Goal: Task Accomplishment & Management: Manage account settings

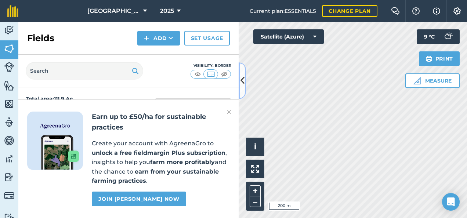
click at [244, 85] on icon at bounding box center [243, 80] width 4 height 13
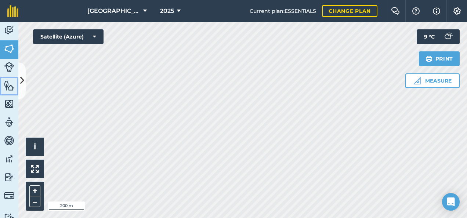
click at [7, 87] on img at bounding box center [9, 85] width 10 height 11
click at [25, 82] on button at bounding box center [21, 80] width 7 height 37
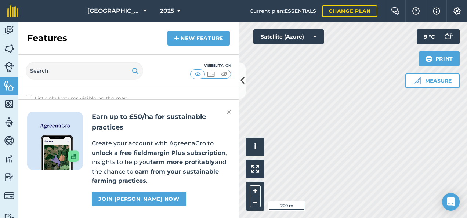
click at [230, 112] on img at bounding box center [229, 112] width 4 height 9
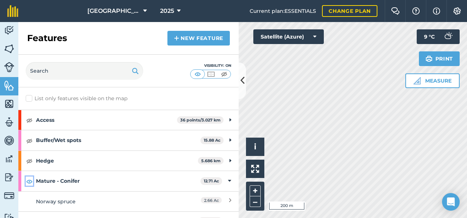
click at [30, 179] on img at bounding box center [29, 181] width 7 height 9
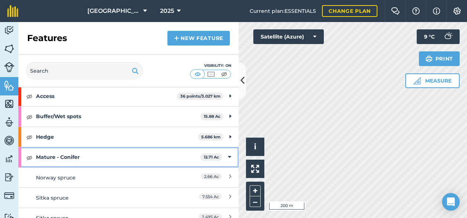
click at [76, 156] on strong "Mature - Conifer" at bounding box center [118, 157] width 165 height 20
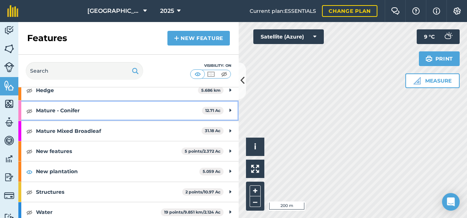
scroll to position [74, 0]
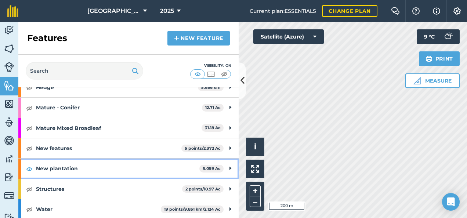
click at [63, 164] on strong "New plantation" at bounding box center [118, 169] width 164 height 20
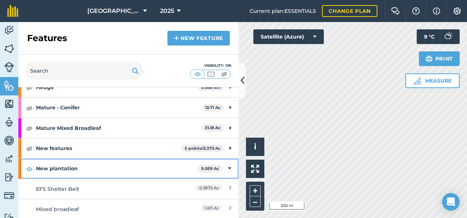
click at [48, 171] on strong "New plantation" at bounding box center [117, 169] width 162 height 20
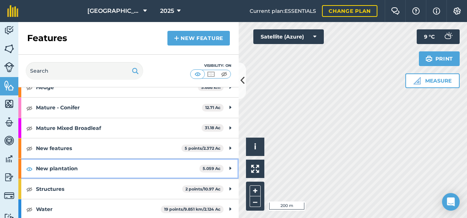
click at [30, 163] on div "New plantation 5.059 Ac" at bounding box center [128, 169] width 221 height 20
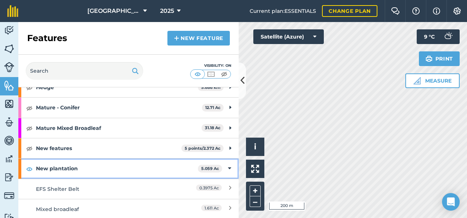
click at [40, 166] on strong "New plantation" at bounding box center [117, 169] width 162 height 20
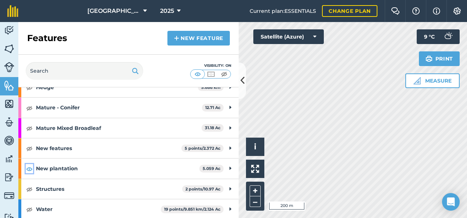
click at [28, 165] on img at bounding box center [29, 169] width 7 height 9
click at [243, 85] on icon at bounding box center [243, 80] width 4 height 13
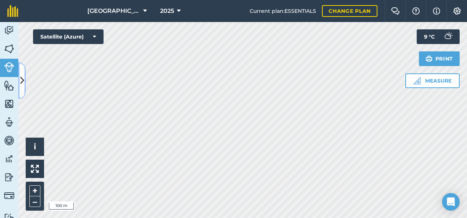
click at [21, 78] on icon at bounding box center [22, 80] width 4 height 13
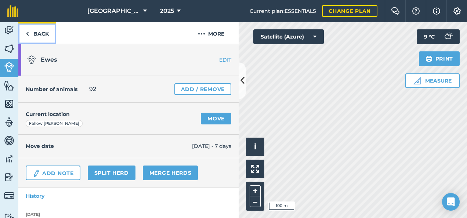
click at [40, 32] on link "Back" at bounding box center [37, 33] width 38 height 22
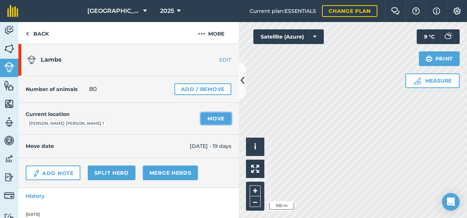
click at [210, 120] on link "Move" at bounding box center [216, 119] width 31 height 12
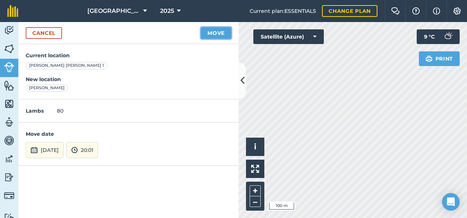
click at [210, 35] on button "Move" at bounding box center [216, 33] width 31 height 12
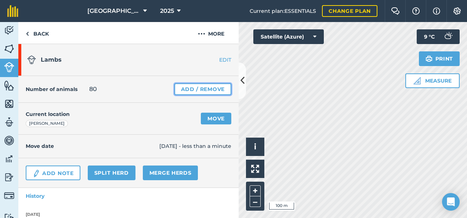
click at [196, 90] on link "Add / Remove" at bounding box center [203, 89] width 57 height 12
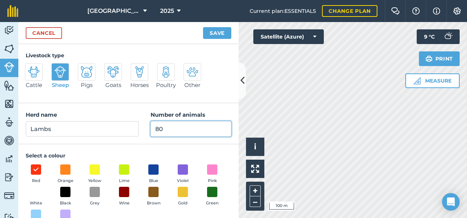
click at [166, 128] on input "80" at bounding box center [191, 128] width 81 height 15
type input "8"
type input "52"
click at [214, 32] on button "Save" at bounding box center [217, 33] width 28 height 12
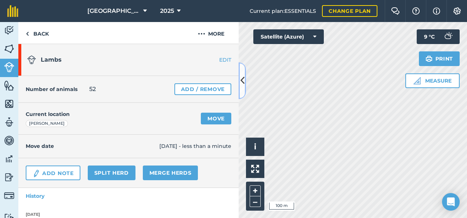
click at [243, 84] on icon at bounding box center [243, 80] width 4 height 13
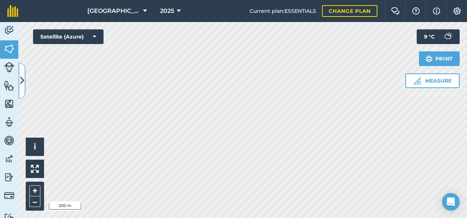
click at [23, 81] on icon at bounding box center [22, 80] width 4 height 13
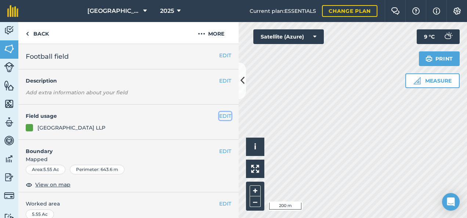
click at [219, 117] on button "EDIT" at bounding box center [225, 116] width 12 height 8
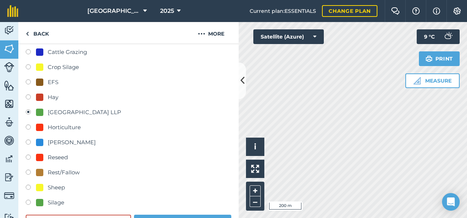
scroll to position [110, 0]
click at [59, 139] on div "[PERSON_NAME]" at bounding box center [72, 142] width 48 height 9
radio input "true"
radio input "false"
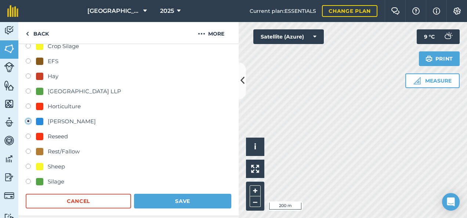
scroll to position [147, 0]
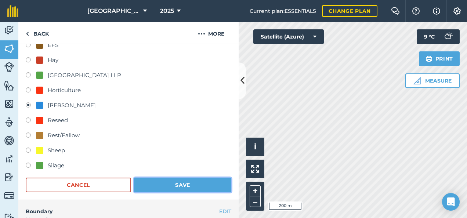
click at [178, 184] on button "Save" at bounding box center [182, 185] width 97 height 15
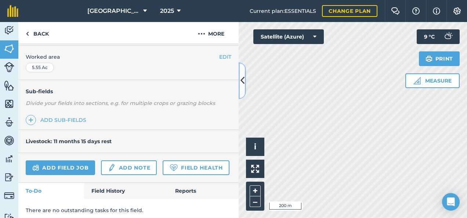
click at [243, 82] on icon at bounding box center [243, 80] width 4 height 13
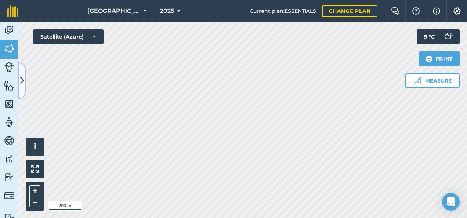
click at [23, 84] on icon at bounding box center [22, 80] width 4 height 13
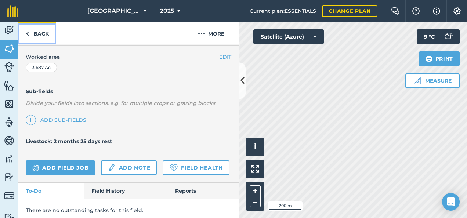
click at [45, 34] on link "Back" at bounding box center [37, 33] width 38 height 22
click at [40, 33] on link "Back" at bounding box center [37, 33] width 38 height 22
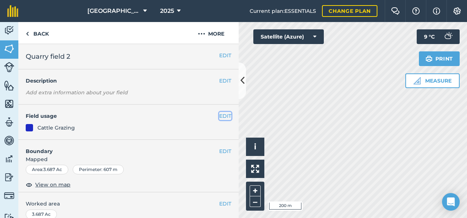
click at [221, 118] on button "EDIT" at bounding box center [225, 116] width 12 height 8
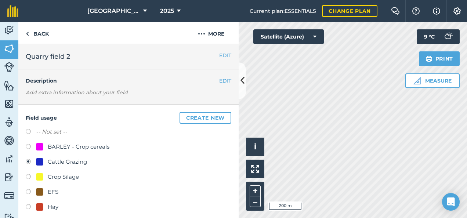
scroll to position [74, 0]
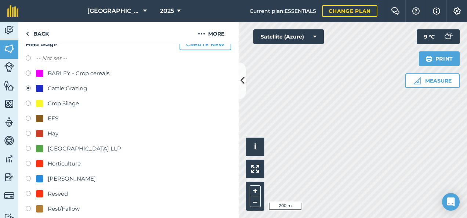
click at [74, 180] on div "[PERSON_NAME]" at bounding box center [72, 179] width 48 height 9
radio input "true"
radio input "false"
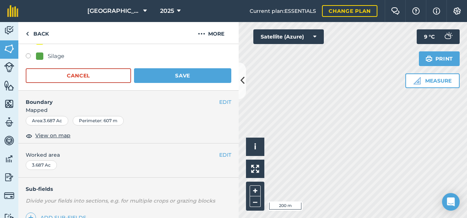
scroll to position [221, 0]
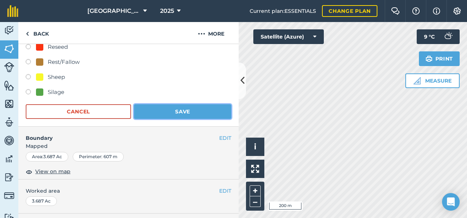
click at [179, 108] on button "Save" at bounding box center [182, 111] width 97 height 15
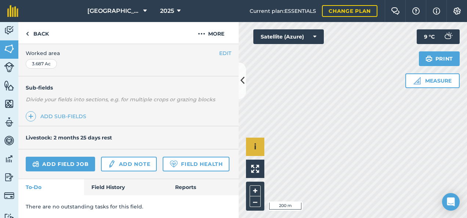
scroll to position [170, 0]
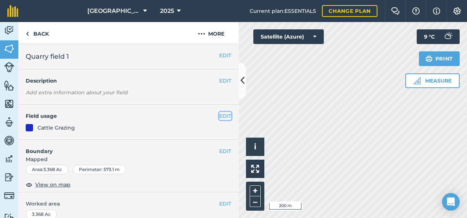
click at [219, 117] on button "EDIT" at bounding box center [225, 116] width 12 height 8
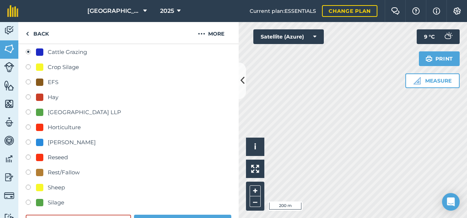
scroll to position [110, 0]
click at [56, 141] on div "[PERSON_NAME]" at bounding box center [72, 142] width 48 height 9
radio input "true"
radio input "false"
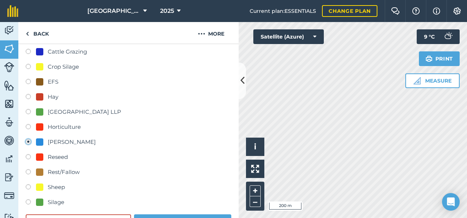
scroll to position [147, 0]
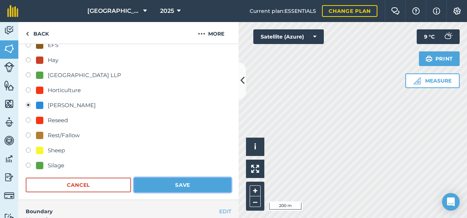
click at [194, 182] on button "Save" at bounding box center [182, 185] width 97 height 15
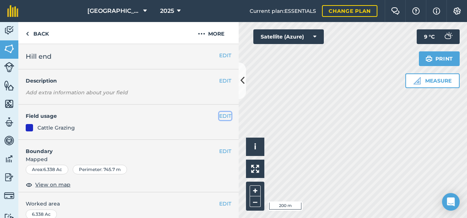
click at [219, 115] on button "EDIT" at bounding box center [225, 116] width 12 height 8
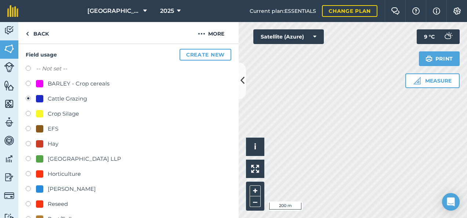
scroll to position [74, 0]
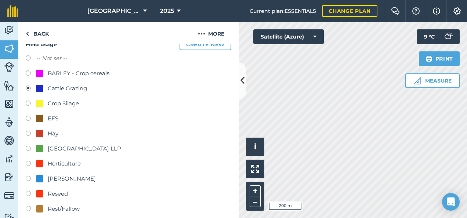
click at [50, 178] on div "[PERSON_NAME]" at bounding box center [72, 179] width 48 height 9
radio input "true"
radio input "false"
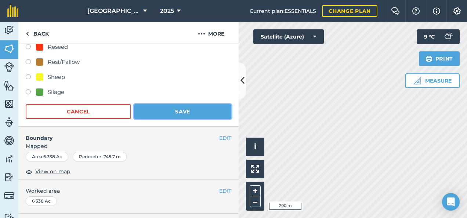
click at [200, 111] on button "Save" at bounding box center [182, 111] width 97 height 15
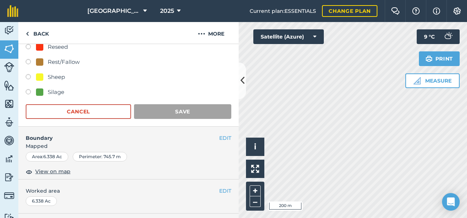
scroll to position [170, 0]
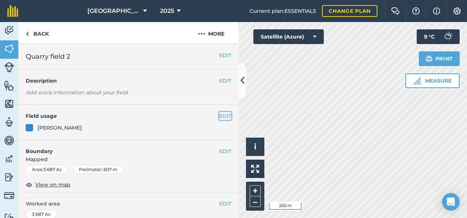
click at [221, 115] on button "EDIT" at bounding box center [225, 116] width 12 height 8
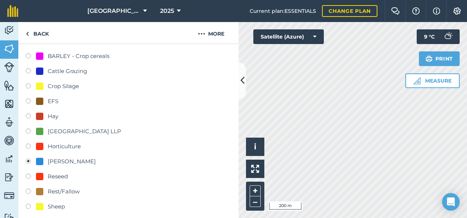
scroll to position [110, 0]
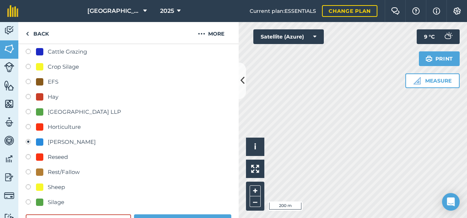
click at [57, 108] on div "[GEOGRAPHIC_DATA] LLP" at bounding box center [85, 112] width 74 height 9
radio input "true"
radio input "false"
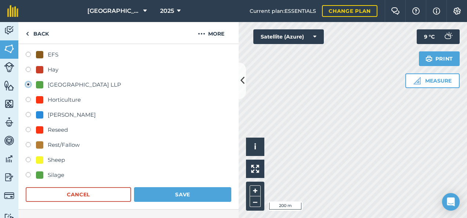
scroll to position [147, 0]
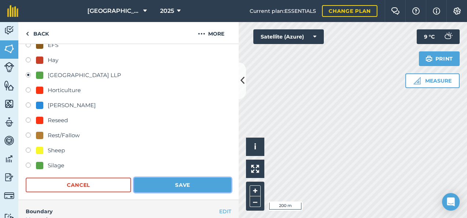
click at [169, 181] on button "Save" at bounding box center [182, 185] width 97 height 15
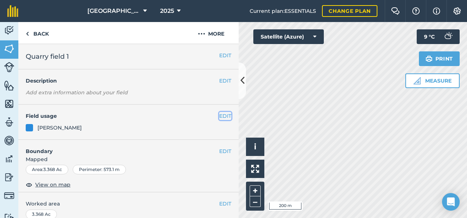
click at [219, 113] on button "EDIT" at bounding box center [225, 116] width 12 height 8
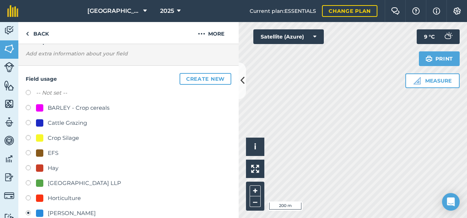
scroll to position [110, 0]
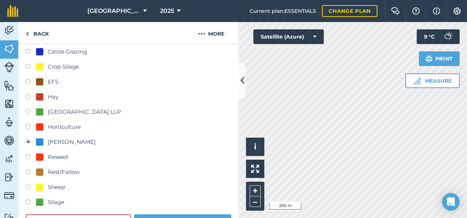
click at [93, 116] on div "[GEOGRAPHIC_DATA] LLP" at bounding box center [85, 112] width 74 height 9
radio input "true"
radio input "false"
click at [93, 112] on div "[GEOGRAPHIC_DATA] LLP" at bounding box center [85, 112] width 74 height 9
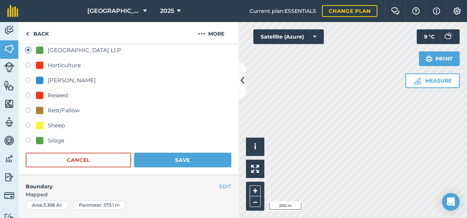
scroll to position [184, 0]
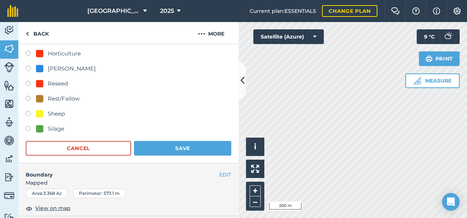
click at [191, 157] on div "Field usage Create new -- Not set -- BARLEY - Crop cereals Cattle Grazing Crop …" at bounding box center [128, 42] width 221 height 243
click at [191, 147] on button "Save" at bounding box center [182, 148] width 97 height 15
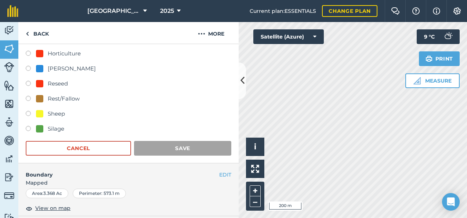
scroll to position [170, 0]
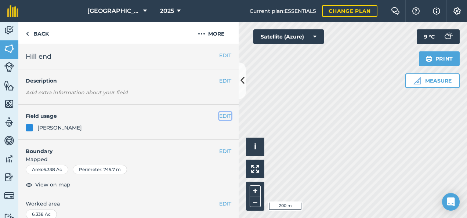
click at [219, 115] on button "EDIT" at bounding box center [225, 116] width 12 height 8
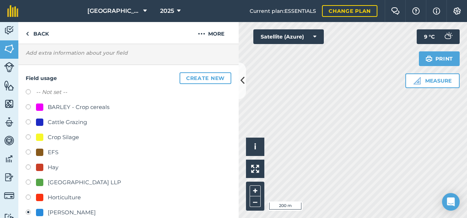
scroll to position [110, 0]
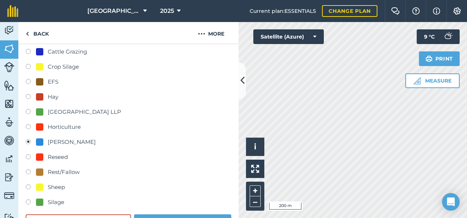
click at [73, 111] on div "[GEOGRAPHIC_DATA] LLP" at bounding box center [85, 112] width 74 height 9
radio input "true"
radio input "false"
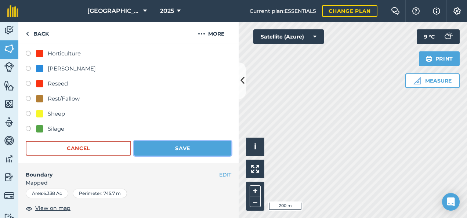
click at [186, 148] on button "Save" at bounding box center [182, 148] width 97 height 15
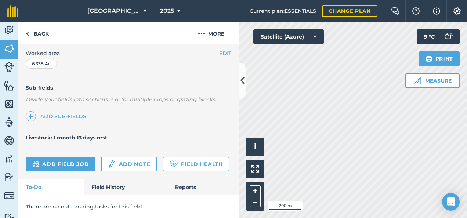
scroll to position [170, 0]
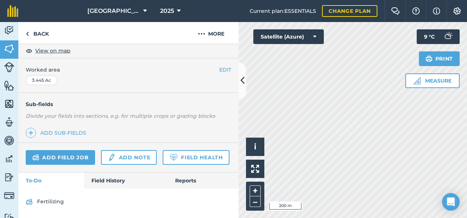
scroll to position [176, 0]
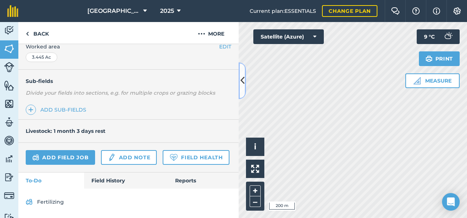
click at [241, 85] on icon at bounding box center [243, 80] width 4 height 13
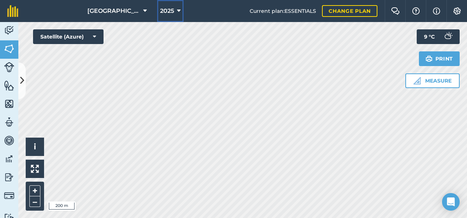
click at [173, 12] on button "2025" at bounding box center [170, 11] width 26 height 22
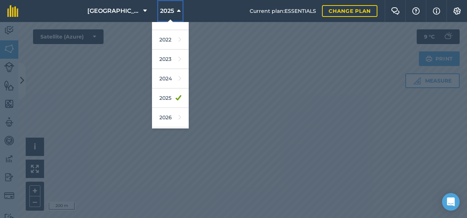
scroll to position [106, 0]
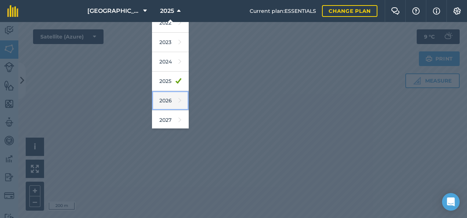
click at [164, 95] on link "2026" at bounding box center [170, 100] width 37 height 19
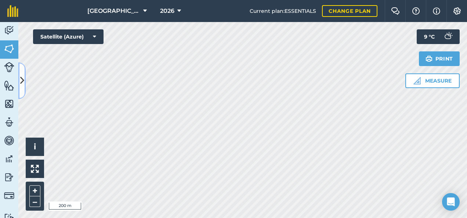
click at [21, 82] on icon at bounding box center [22, 80] width 4 height 13
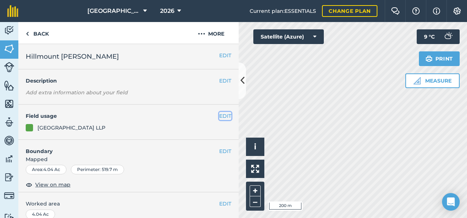
click at [219, 115] on button "EDIT" at bounding box center [225, 116] width 12 height 8
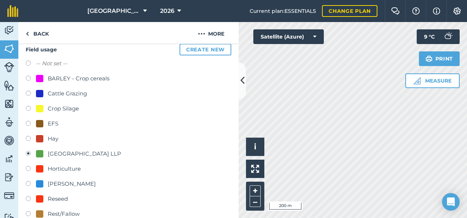
scroll to position [110, 0]
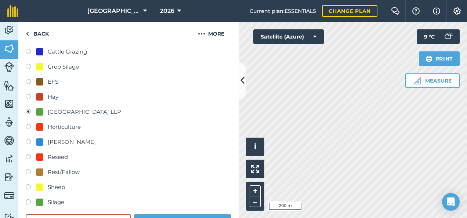
click at [72, 137] on div "-- Not set -- BARLEY - Crop cereals Cattle Grazing Crop Silage EFS Hay Hillmoun…" at bounding box center [129, 112] width 206 height 191
click at [74, 140] on div "[PERSON_NAME]" at bounding box center [72, 142] width 48 height 9
radio input "true"
radio input "false"
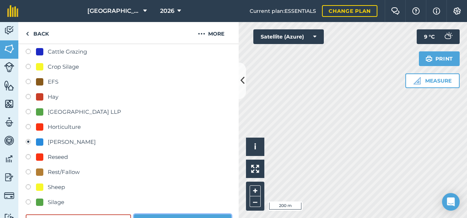
click at [186, 215] on button "Save" at bounding box center [182, 222] width 97 height 15
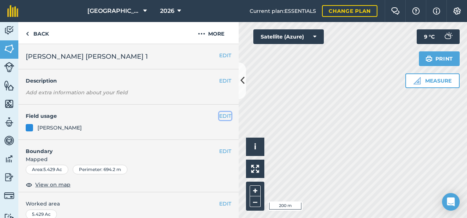
click at [220, 117] on button "EDIT" at bounding box center [225, 116] width 12 height 8
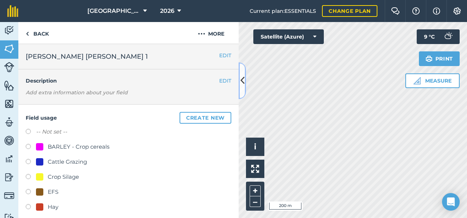
click at [240, 91] on button at bounding box center [242, 80] width 7 height 37
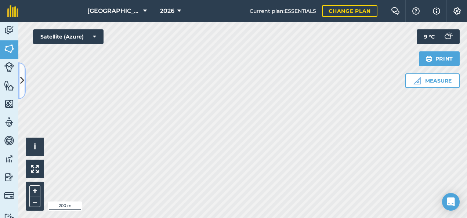
click at [23, 82] on icon at bounding box center [22, 80] width 4 height 13
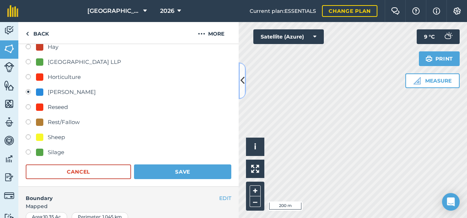
scroll to position [184, 0]
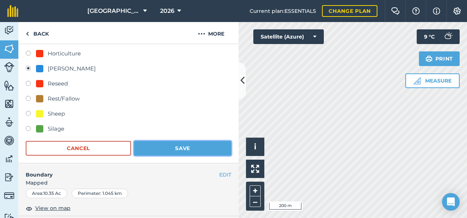
click at [190, 147] on button "Save" at bounding box center [182, 148] width 97 height 15
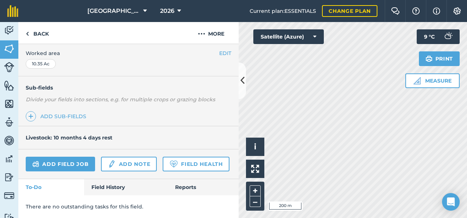
scroll to position [170, 0]
click at [243, 82] on icon at bounding box center [243, 80] width 4 height 13
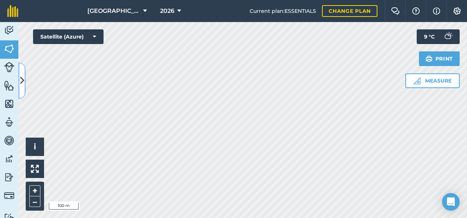
click at [19, 82] on button at bounding box center [21, 80] width 7 height 37
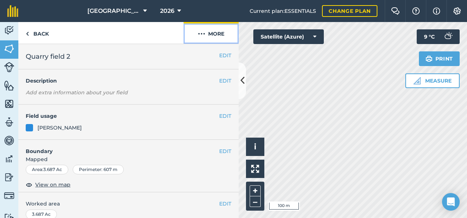
click at [205, 34] on img at bounding box center [201, 33] width 7 height 9
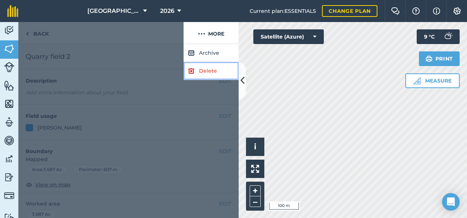
click at [205, 69] on link "Delete" at bounding box center [211, 71] width 55 height 18
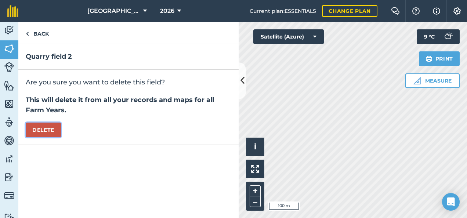
click at [43, 127] on button "Delete" at bounding box center [43, 130] width 35 height 15
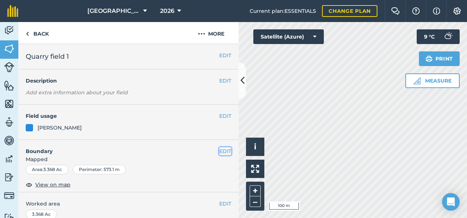
click at [220, 150] on button "EDIT" at bounding box center [225, 151] width 12 height 8
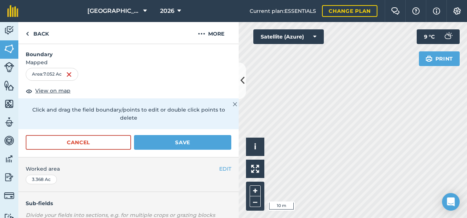
scroll to position [110, 0]
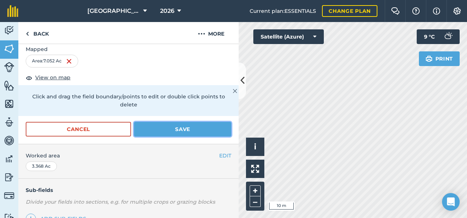
click at [171, 129] on button "Save" at bounding box center [182, 129] width 97 height 15
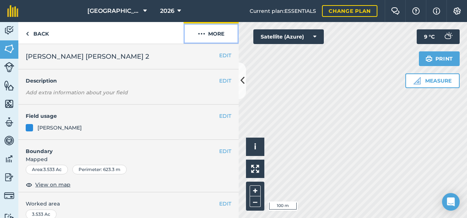
click at [204, 35] on img at bounding box center [201, 33] width 7 height 9
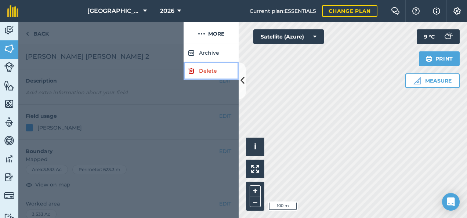
click at [210, 75] on link "Delete" at bounding box center [211, 71] width 55 height 18
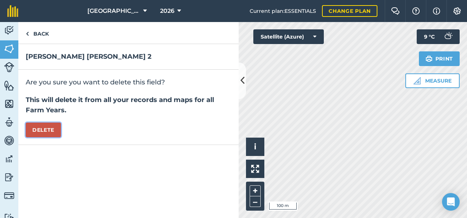
click at [46, 132] on button "Delete" at bounding box center [43, 130] width 35 height 15
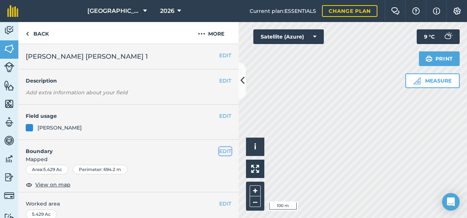
click at [219, 151] on button "EDIT" at bounding box center [225, 151] width 12 height 8
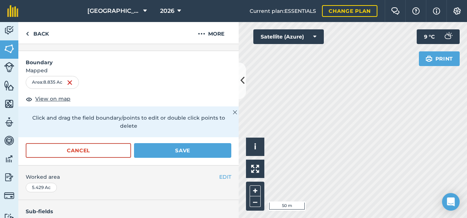
scroll to position [110, 0]
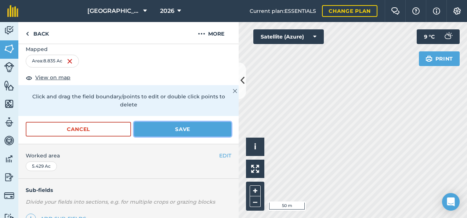
click at [173, 130] on button "Save" at bounding box center [182, 129] width 97 height 15
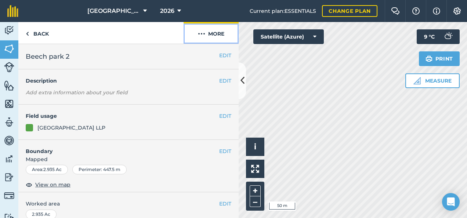
click at [211, 34] on button "More" at bounding box center [211, 33] width 55 height 22
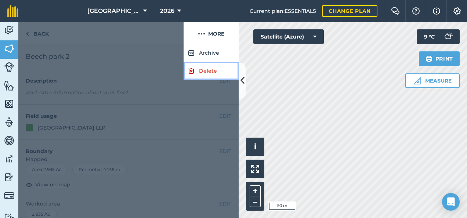
click at [208, 68] on link "Delete" at bounding box center [211, 71] width 55 height 18
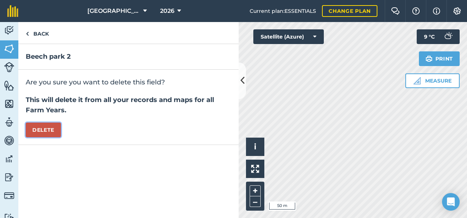
click at [32, 129] on button "Delete" at bounding box center [43, 130] width 35 height 15
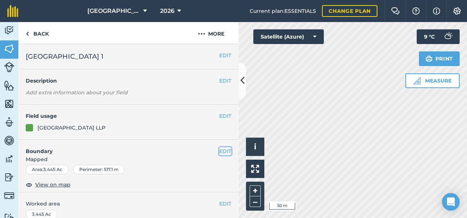
click at [223, 151] on button "EDIT" at bounding box center [225, 151] width 12 height 8
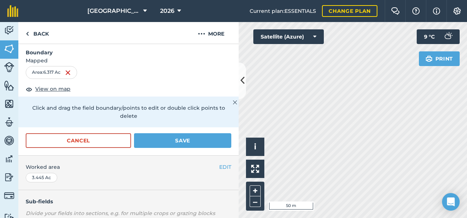
scroll to position [147, 0]
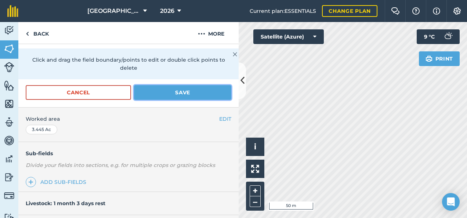
click at [178, 94] on button "Save" at bounding box center [182, 92] width 97 height 15
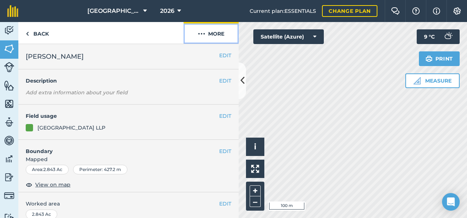
click at [216, 35] on button "More" at bounding box center [211, 33] width 55 height 22
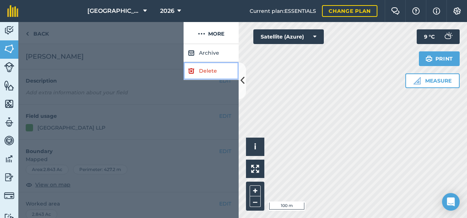
click at [208, 72] on link "Delete" at bounding box center [211, 71] width 55 height 18
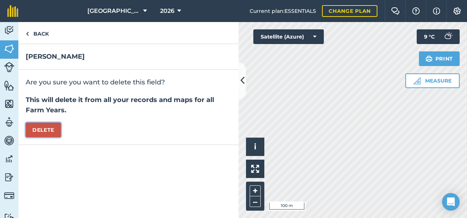
click at [41, 126] on button "Delete" at bounding box center [43, 130] width 35 height 15
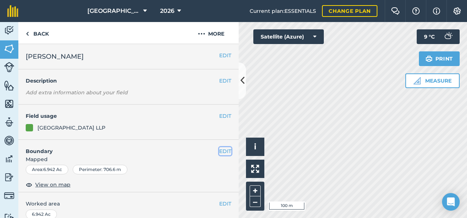
click at [220, 151] on button "EDIT" at bounding box center [225, 151] width 12 height 8
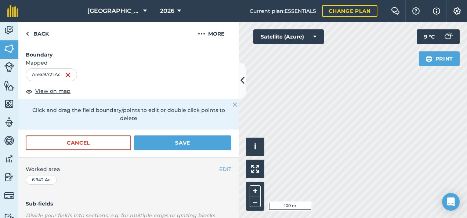
scroll to position [110, 0]
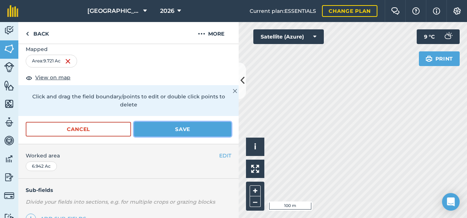
click at [160, 132] on button "Save" at bounding box center [182, 129] width 97 height 15
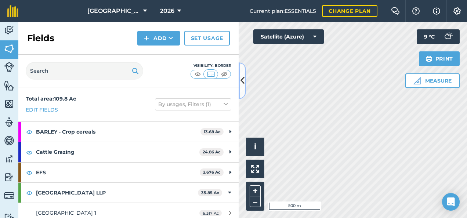
click at [243, 85] on icon at bounding box center [243, 80] width 4 height 13
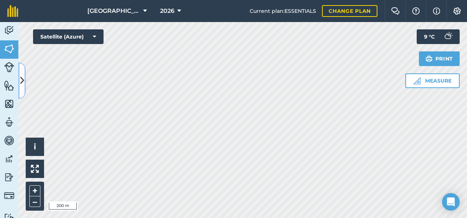
click at [23, 81] on icon at bounding box center [22, 80] width 4 height 13
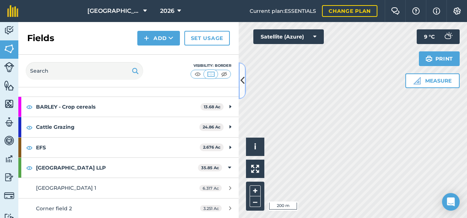
scroll to position [37, 0]
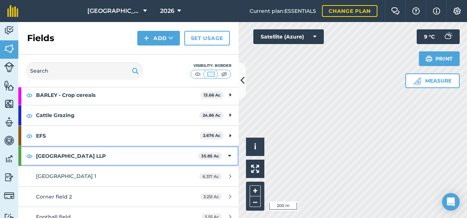
click at [163, 156] on strong "[GEOGRAPHIC_DATA] LLP" at bounding box center [117, 156] width 162 height 20
click at [227, 155] on div "[GEOGRAPHIC_DATA] LLP 35.85 Ac" at bounding box center [128, 156] width 221 height 20
click at [226, 155] on div "[GEOGRAPHIC_DATA] LLP 35.85 Ac" at bounding box center [128, 156] width 221 height 20
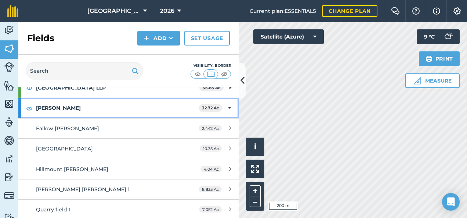
click at [228, 106] on icon at bounding box center [229, 108] width 3 height 8
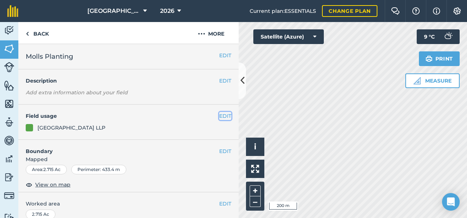
click at [222, 115] on button "EDIT" at bounding box center [225, 116] width 12 height 8
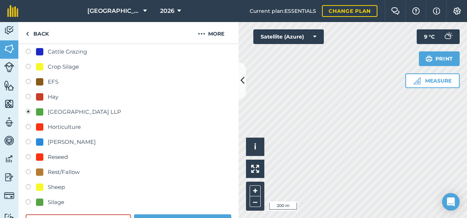
scroll to position [74, 0]
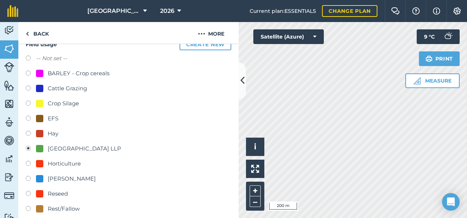
click at [28, 87] on label at bounding box center [31, 89] width 10 height 7
radio input "true"
radio input "false"
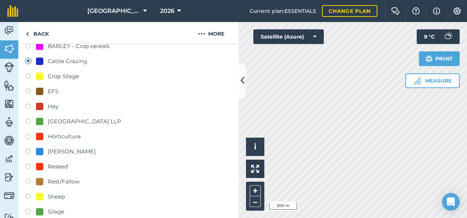
scroll to position [147, 0]
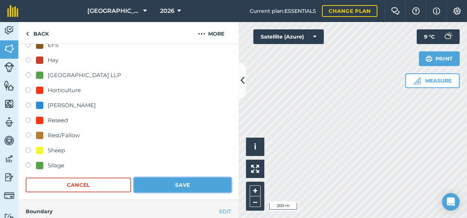
click at [178, 185] on button "Save" at bounding box center [182, 185] width 97 height 15
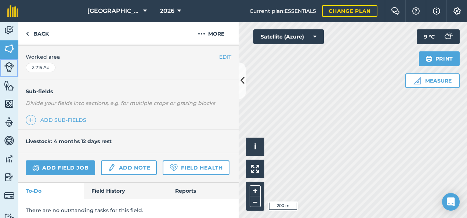
click at [8, 67] on img at bounding box center [9, 67] width 10 height 10
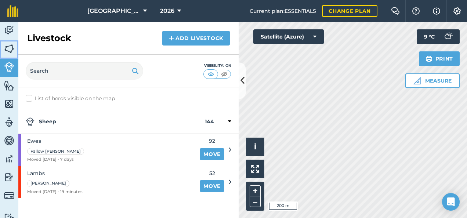
click at [8, 48] on img at bounding box center [9, 48] width 10 height 11
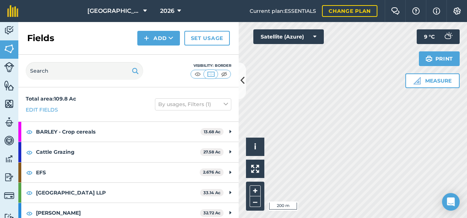
click at [237, 86] on div "Visibility: Border" at bounding box center [128, 71] width 221 height 33
click at [241, 87] on icon at bounding box center [243, 80] width 4 height 13
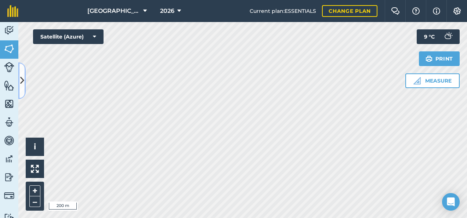
click at [22, 86] on icon at bounding box center [22, 80] width 4 height 13
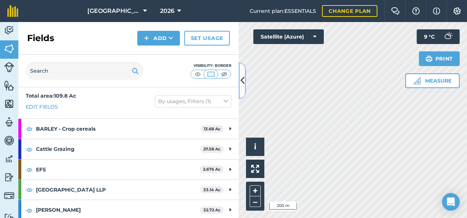
scroll to position [4, 0]
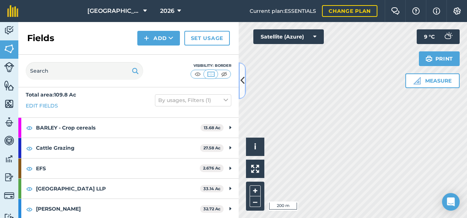
click at [243, 89] on button at bounding box center [242, 80] width 7 height 37
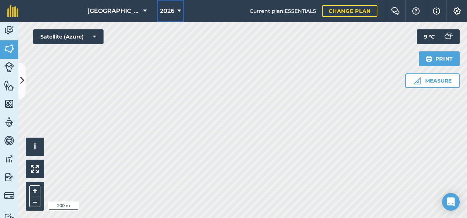
click at [178, 11] on icon at bounding box center [180, 11] width 4 height 9
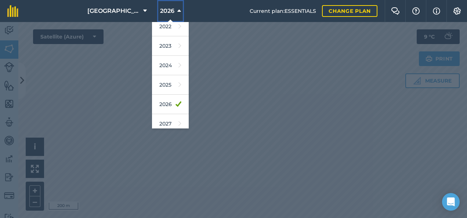
scroll to position [106, 0]
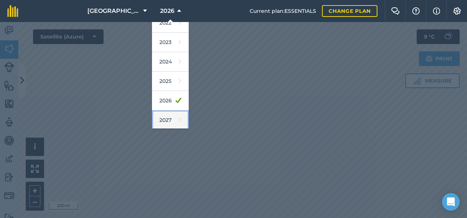
click at [166, 119] on link "2027" at bounding box center [170, 120] width 37 height 19
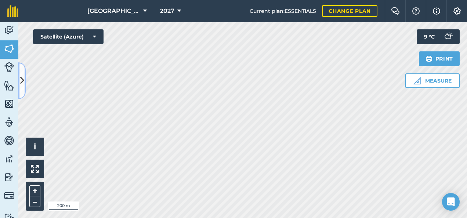
click at [24, 85] on button at bounding box center [21, 80] width 7 height 37
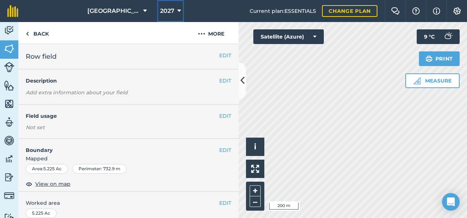
click at [171, 10] on button "2027" at bounding box center [170, 11] width 27 height 22
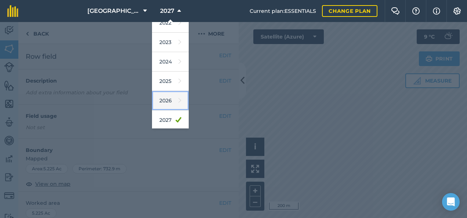
click at [166, 101] on link "2026" at bounding box center [170, 100] width 37 height 19
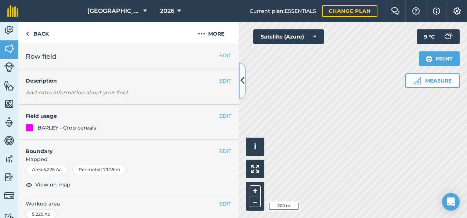
click at [243, 87] on icon at bounding box center [243, 80] width 4 height 13
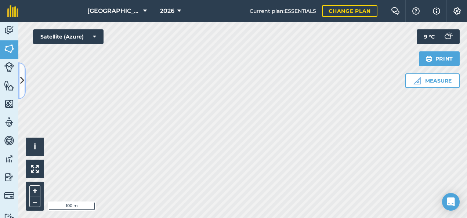
click at [24, 82] on icon at bounding box center [22, 80] width 4 height 13
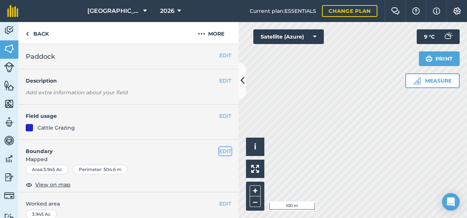
click at [223, 151] on button "EDIT" at bounding box center [225, 151] width 12 height 8
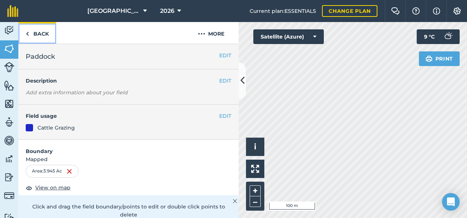
click at [37, 35] on link "Back" at bounding box center [37, 33] width 38 height 22
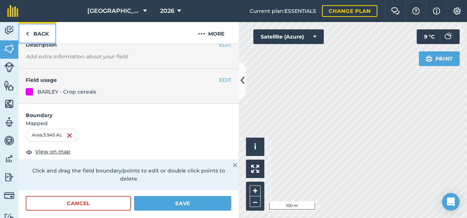
scroll to position [110, 0]
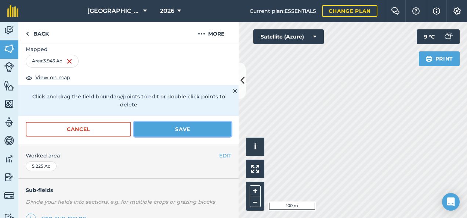
click at [195, 133] on button "Save" at bounding box center [182, 129] width 97 height 15
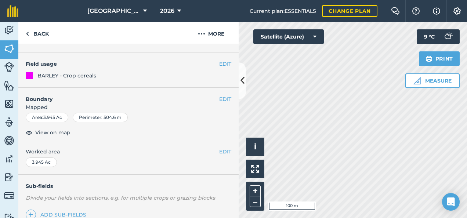
scroll to position [0, 0]
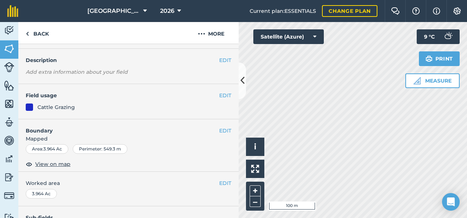
scroll to position [37, 0]
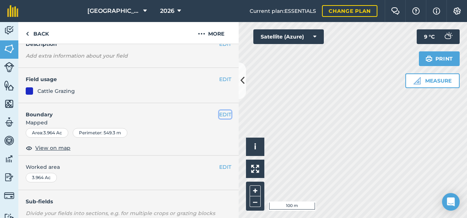
click at [219, 114] on button "EDIT" at bounding box center [225, 115] width 12 height 8
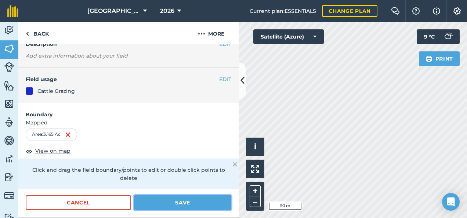
click at [193, 204] on button "Save" at bounding box center [182, 203] width 97 height 15
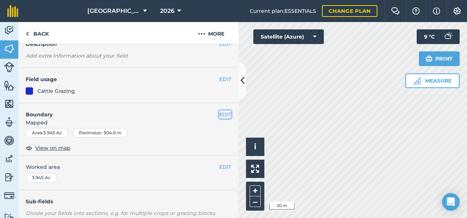
click at [219, 116] on button "EDIT" at bounding box center [225, 115] width 12 height 8
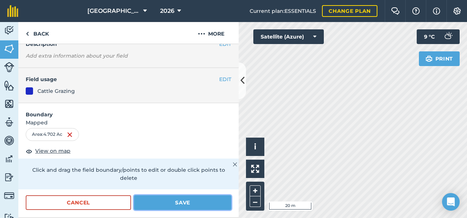
click at [189, 201] on button "Save" at bounding box center [182, 203] width 97 height 15
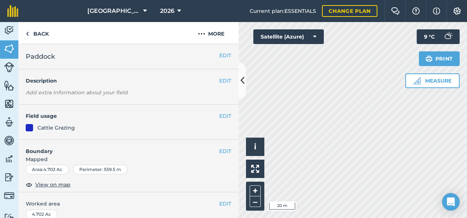
click at [214, 146] on div "EDIT Boundary Mapped Area : 4.702 Ac Perimeter : 559.5 m View on map" at bounding box center [128, 166] width 221 height 53
click at [219, 148] on button "EDIT" at bounding box center [225, 151] width 12 height 8
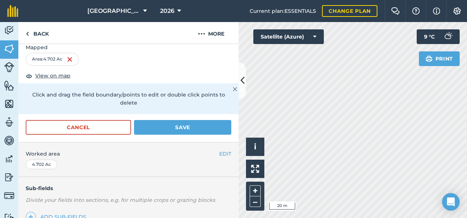
scroll to position [147, 0]
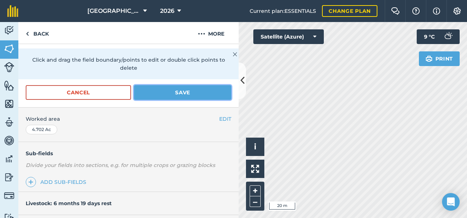
click at [198, 90] on button "Save" at bounding box center [182, 92] width 97 height 15
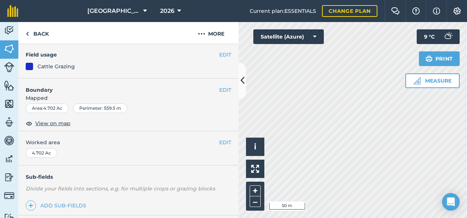
scroll to position [74, 0]
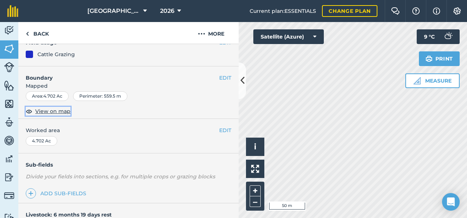
click at [60, 111] on span "View on map" at bounding box center [52, 111] width 35 height 8
click at [241, 87] on button at bounding box center [242, 80] width 7 height 37
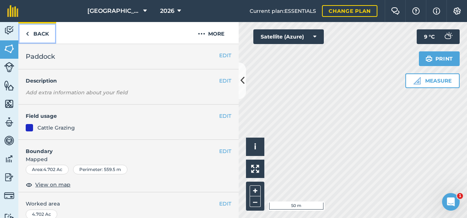
click at [42, 32] on link "Back" at bounding box center [37, 33] width 38 height 22
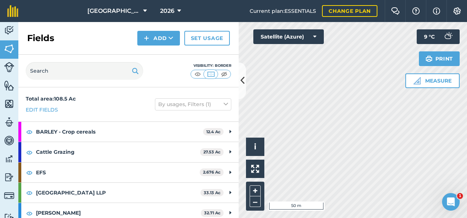
scroll to position [4, 0]
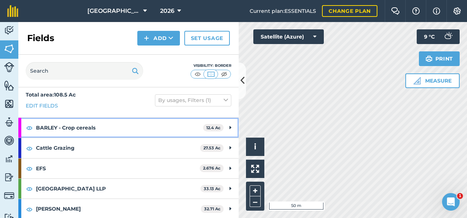
click at [118, 130] on strong "BARLEY - Crop cereals" at bounding box center [119, 128] width 167 height 20
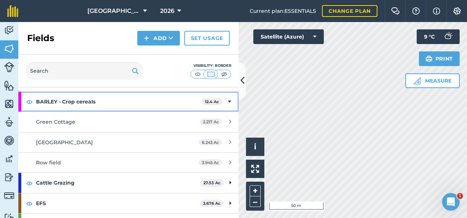
scroll to position [41, 0]
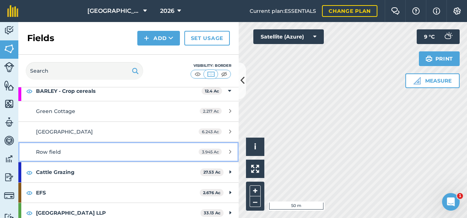
click at [122, 153] on div "Row field" at bounding box center [105, 152] width 138 height 8
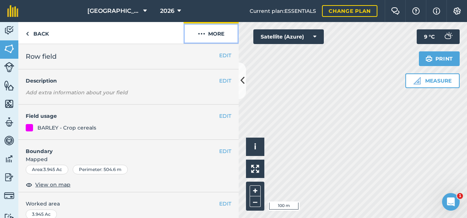
click at [212, 33] on button "More" at bounding box center [211, 33] width 55 height 22
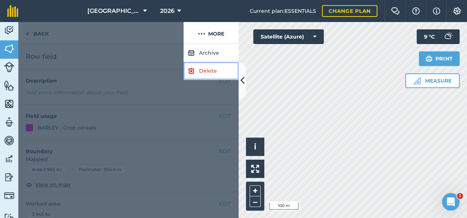
click at [200, 70] on link "Delete" at bounding box center [211, 71] width 55 height 18
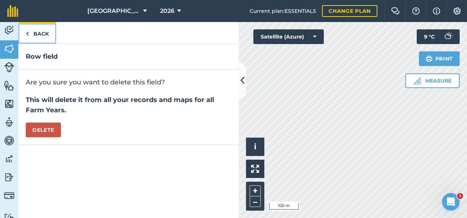
click at [39, 33] on link "Back" at bounding box center [37, 33] width 38 height 22
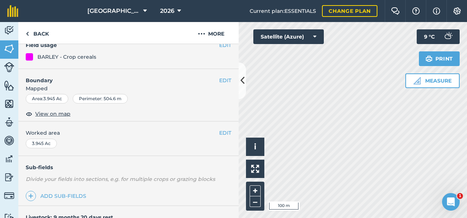
scroll to position [37, 0]
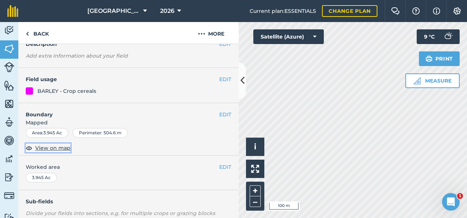
click at [60, 147] on span "View on map" at bounding box center [52, 148] width 35 height 8
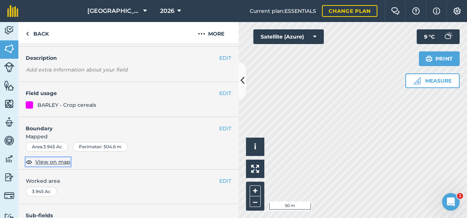
scroll to position [0, 0]
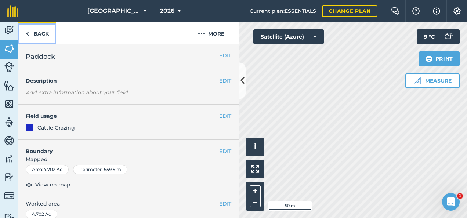
click at [40, 33] on link "Back" at bounding box center [37, 33] width 38 height 22
click at [224, 150] on button "EDIT" at bounding box center [225, 151] width 12 height 8
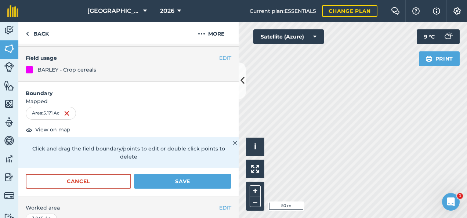
scroll to position [110, 0]
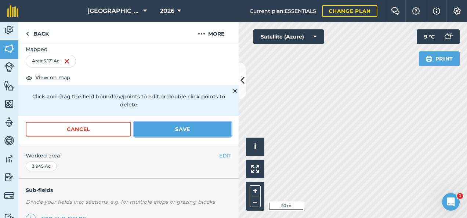
click at [182, 124] on button "Save" at bounding box center [182, 129] width 97 height 15
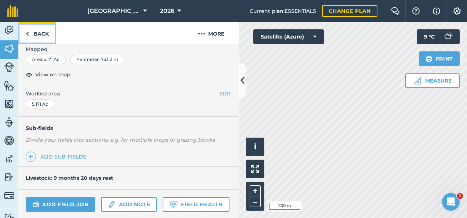
click at [39, 33] on link "Back" at bounding box center [37, 33] width 38 height 22
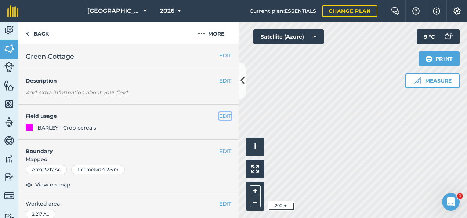
click at [222, 117] on button "EDIT" at bounding box center [225, 116] width 12 height 8
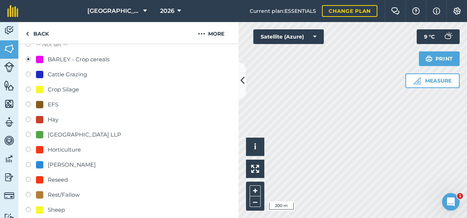
scroll to position [110, 0]
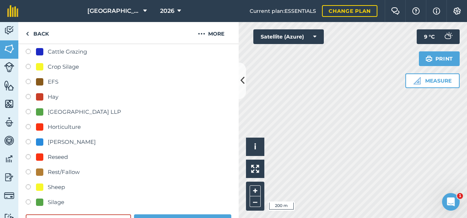
click at [26, 80] on label at bounding box center [31, 82] width 10 height 7
radio input "true"
radio input "false"
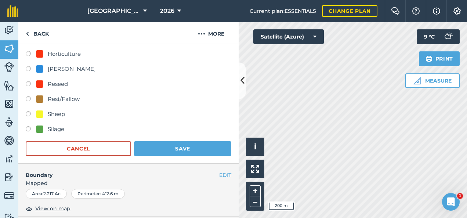
scroll to position [184, 0]
click at [184, 150] on button "Save" at bounding box center [182, 148] width 97 height 15
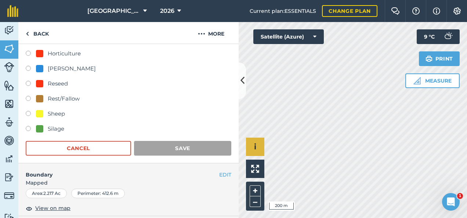
scroll to position [170, 0]
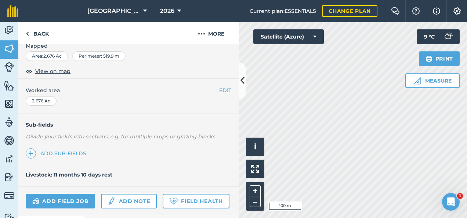
scroll to position [23, 0]
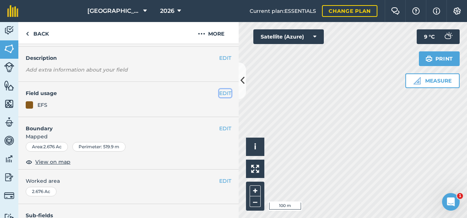
click at [219, 93] on button "EDIT" at bounding box center [225, 93] width 12 height 8
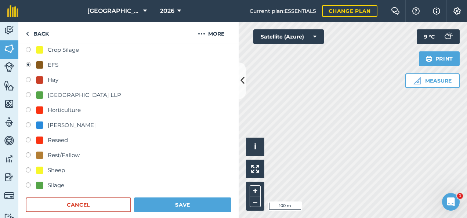
scroll to position [133, 0]
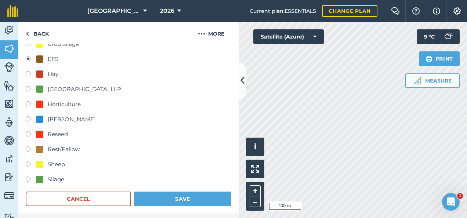
click at [38, 132] on div at bounding box center [39, 134] width 7 height 7
radio input "true"
radio input "false"
click at [187, 199] on button "Save" at bounding box center [182, 199] width 97 height 15
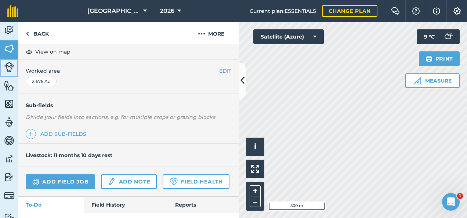
click at [10, 65] on img at bounding box center [9, 67] width 10 height 10
